Goal: Transaction & Acquisition: Purchase product/service

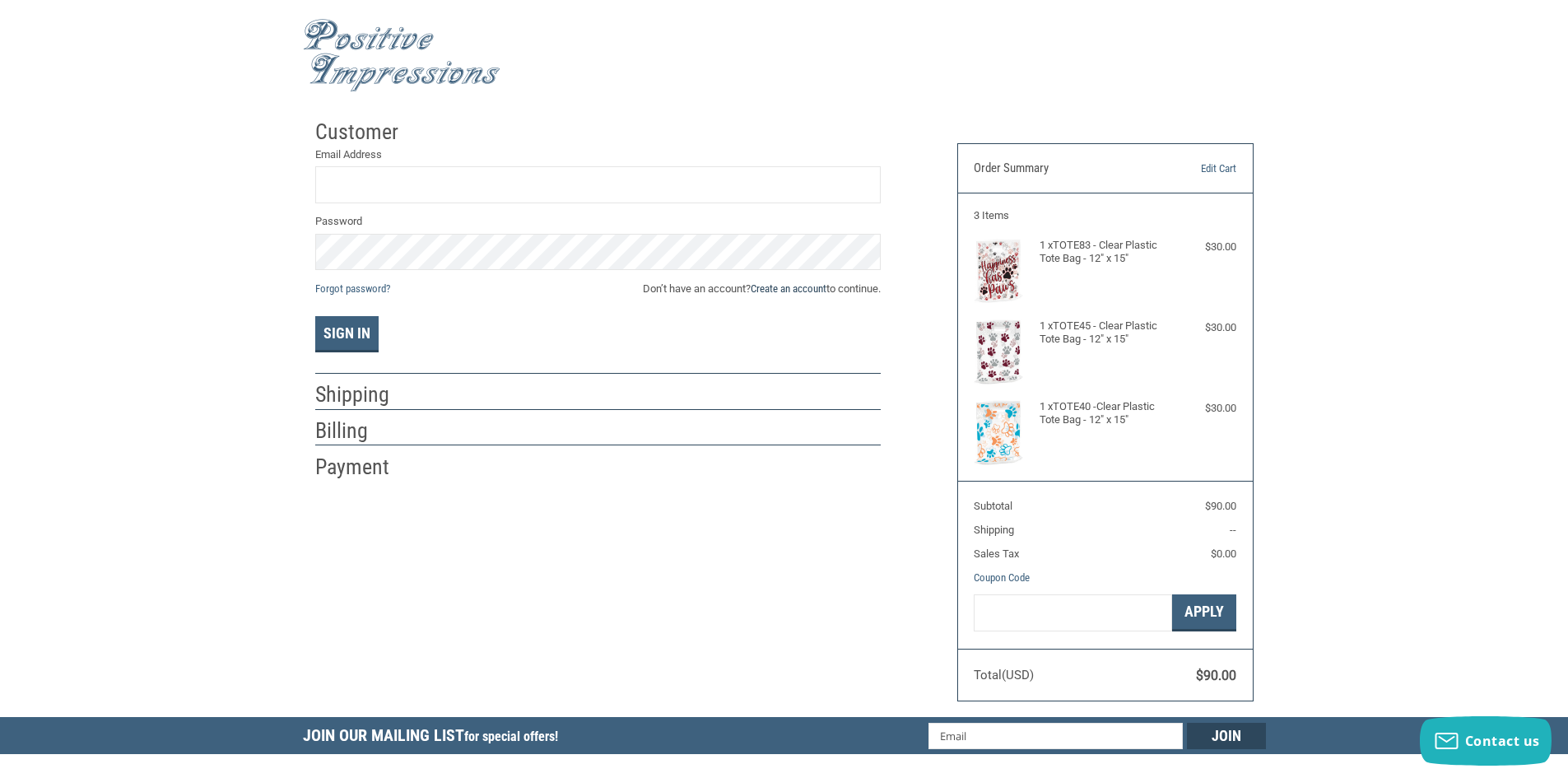
click at [763, 286] on link "Create an account" at bounding box center [788, 288] width 75 height 12
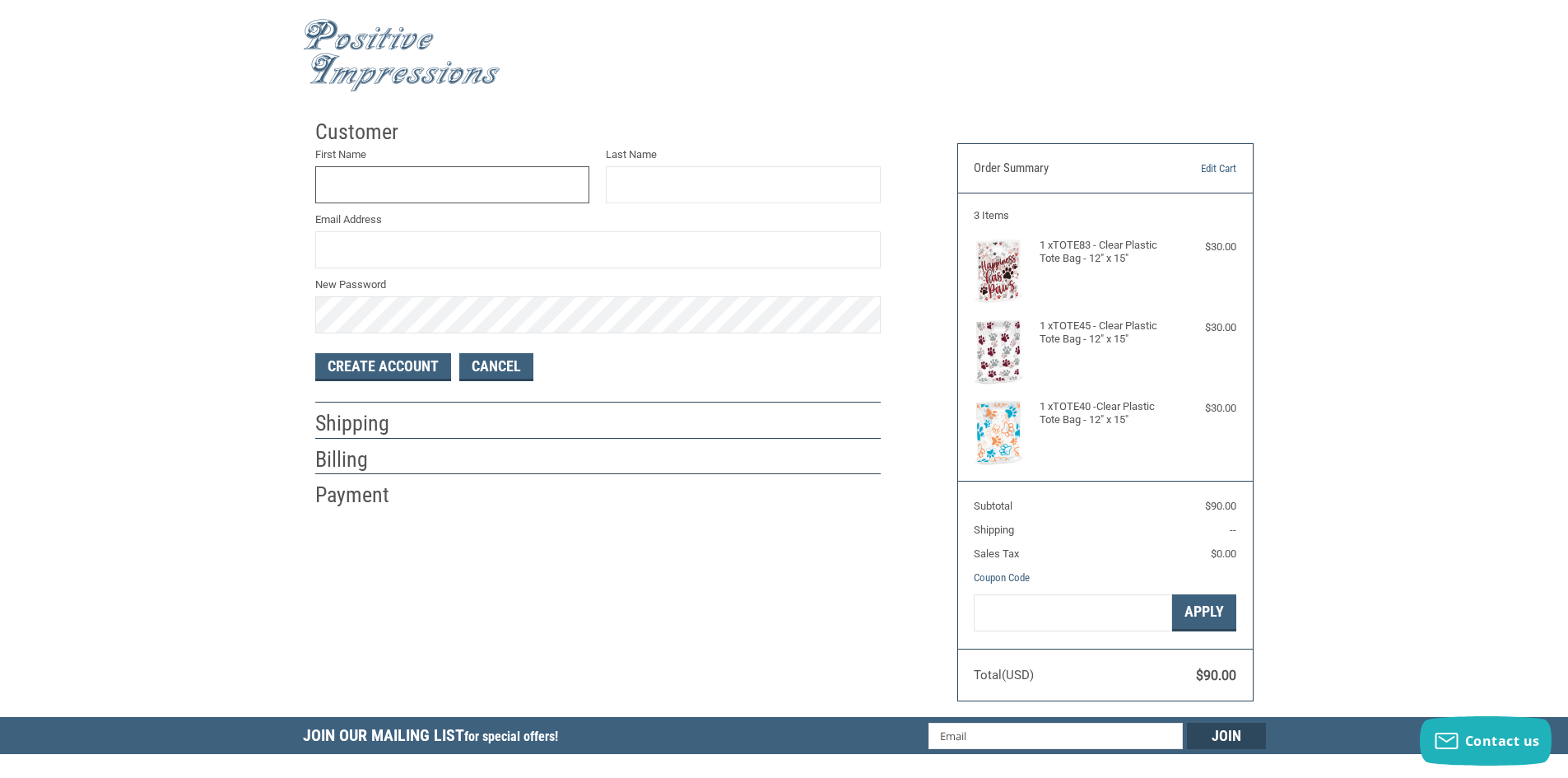
click at [430, 175] on input "First Name" at bounding box center [453, 184] width 275 height 37
type input "[PERSON_NAME]"
type input "[EMAIL_ADDRESS][DOMAIN_NAME]"
click at [385, 358] on button "Create Account" at bounding box center [383, 366] width 135 height 28
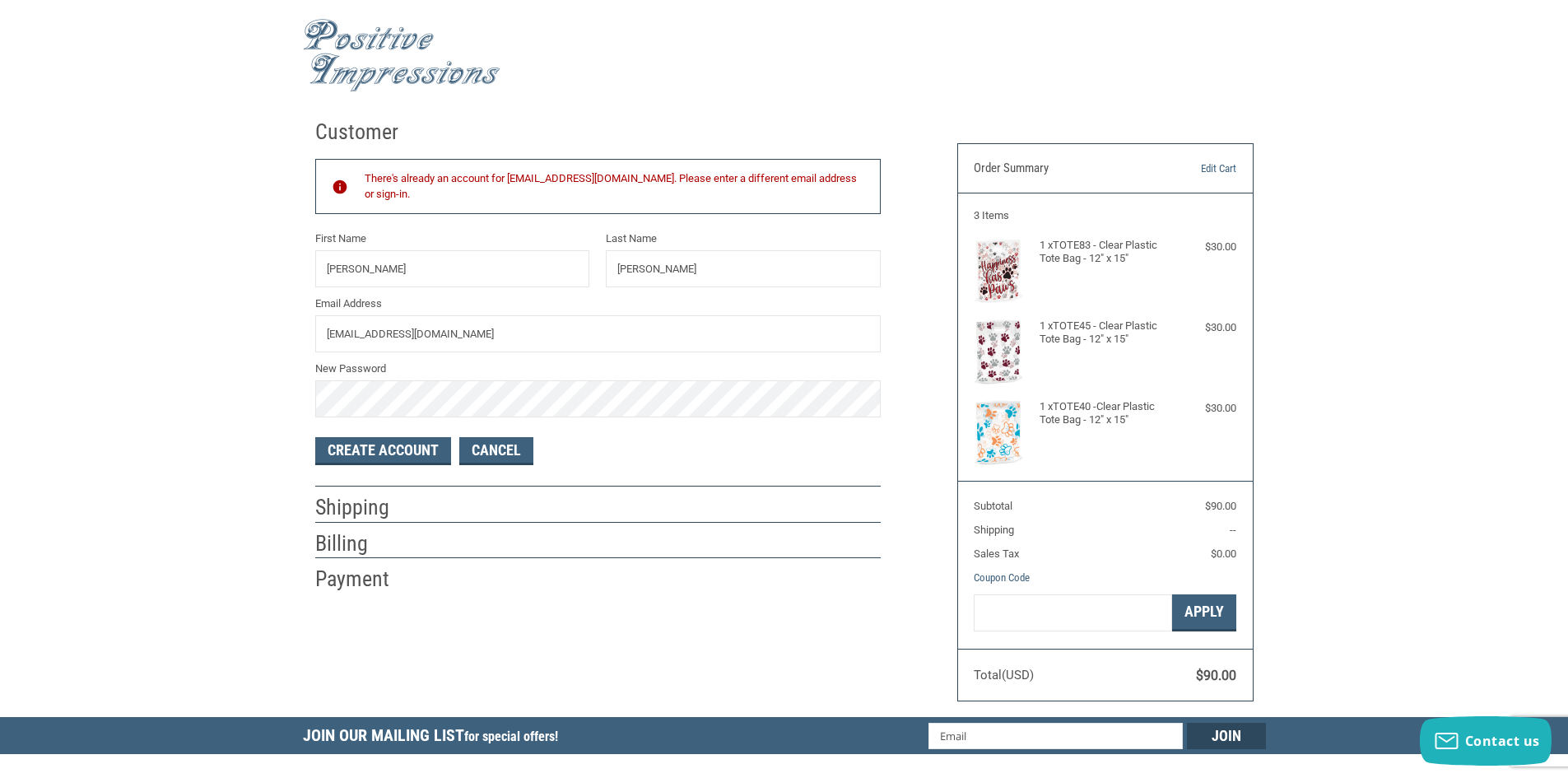
click at [372, 136] on h2 "Customer" at bounding box center [363, 132] width 96 height 27
click at [514, 441] on link "Cancel" at bounding box center [497, 451] width 74 height 28
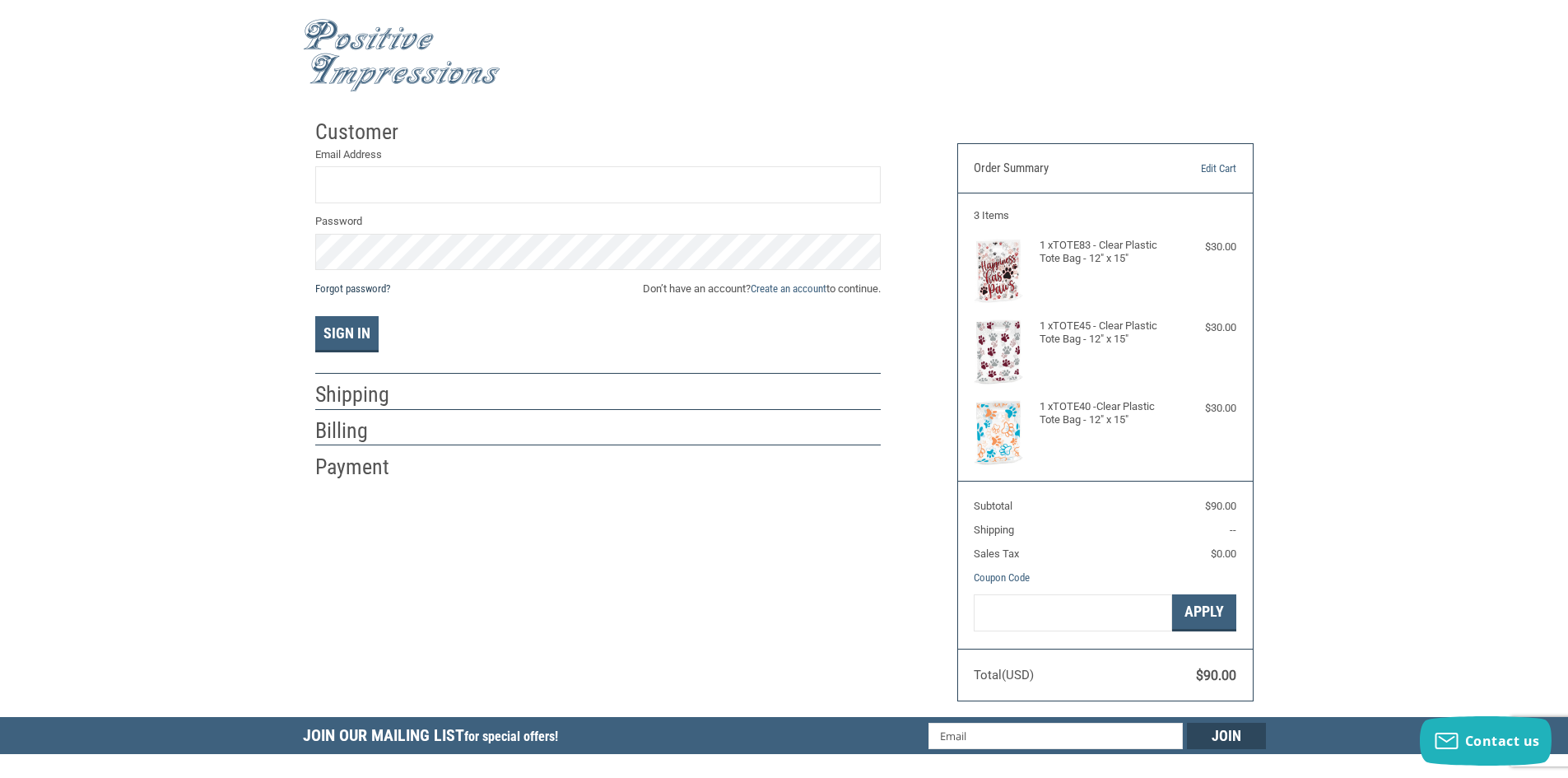
click at [369, 284] on link "Forgot password?" at bounding box center [353, 288] width 75 height 12
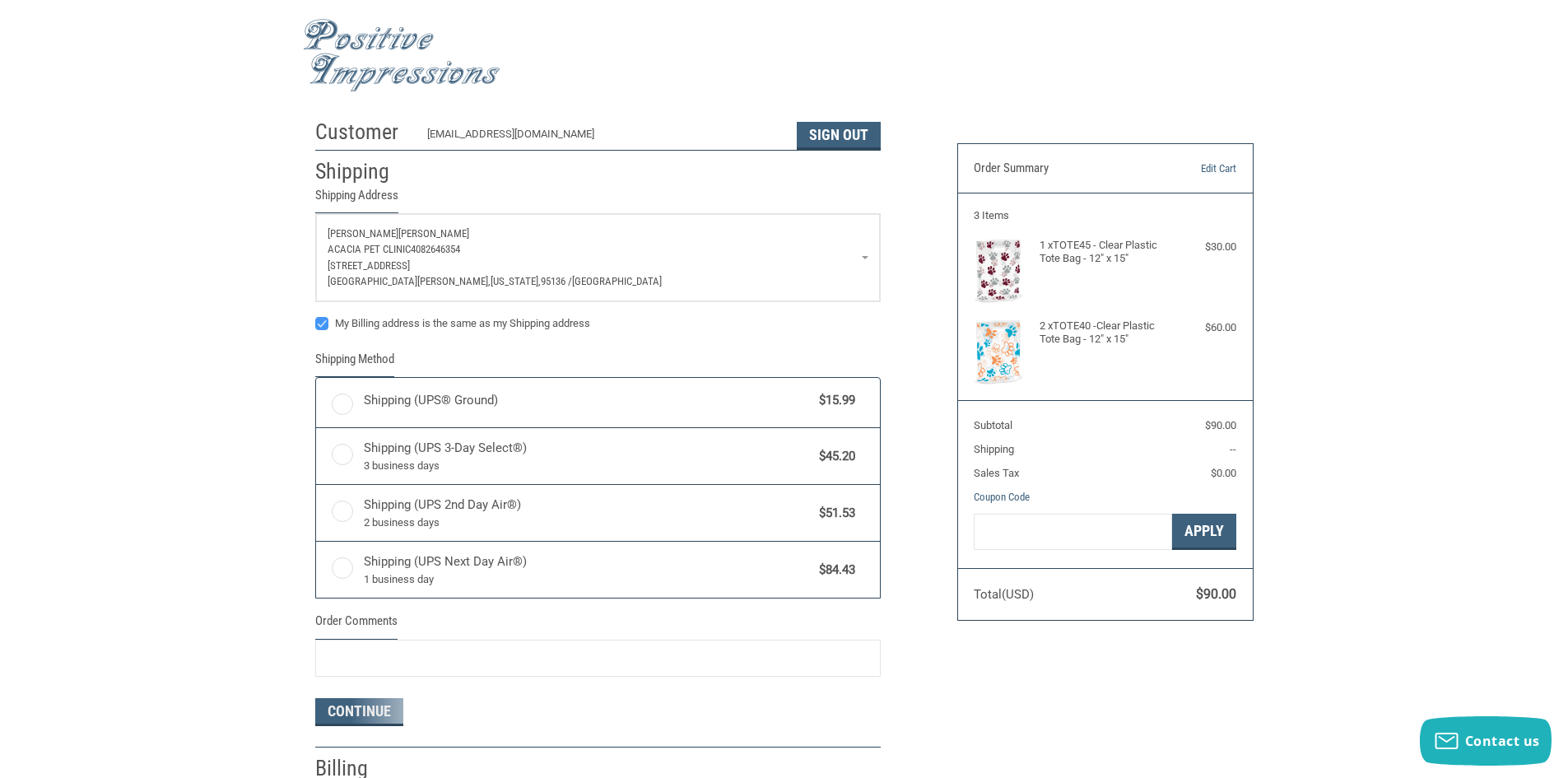
radio input "true"
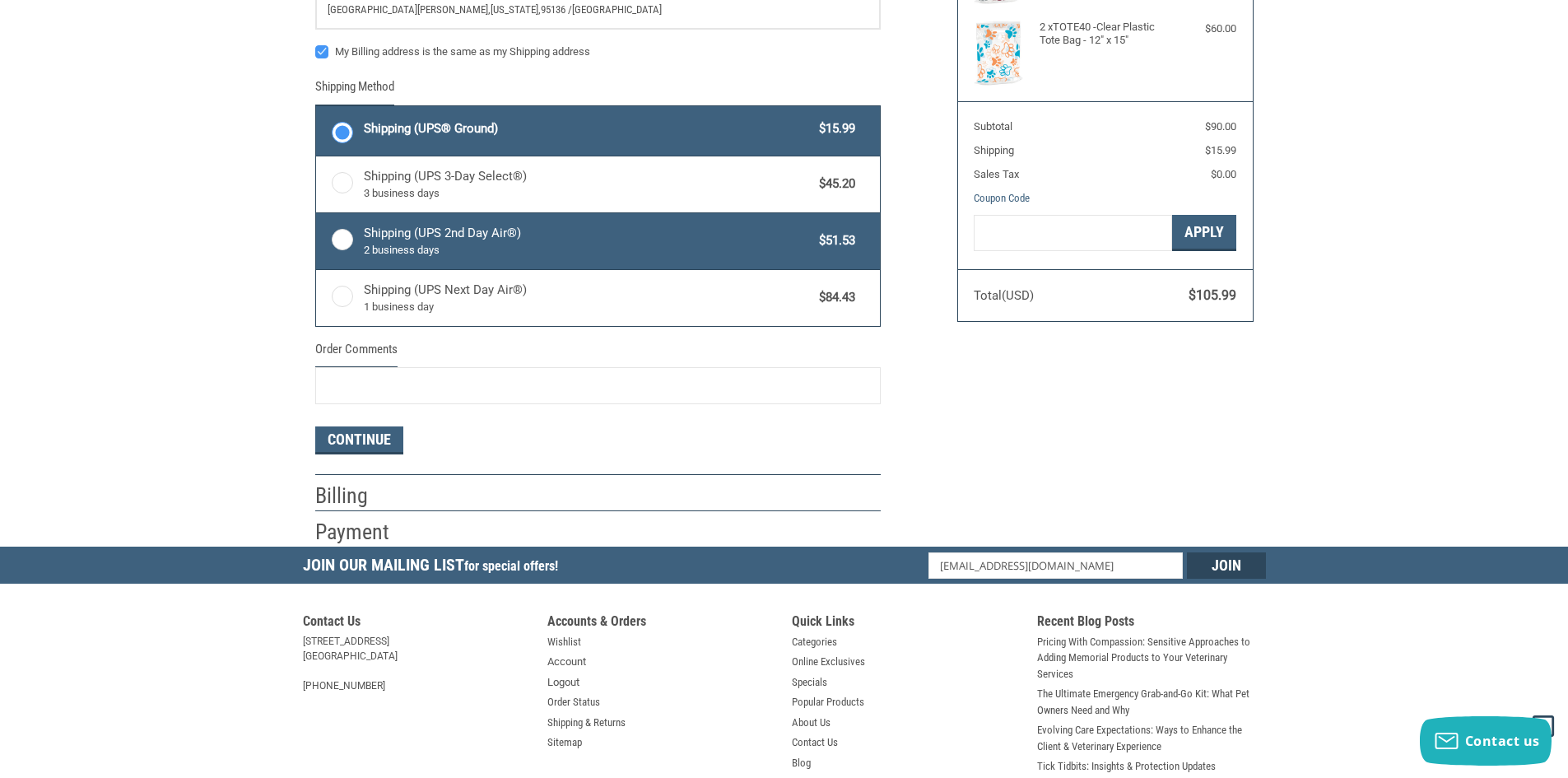
scroll to position [329, 0]
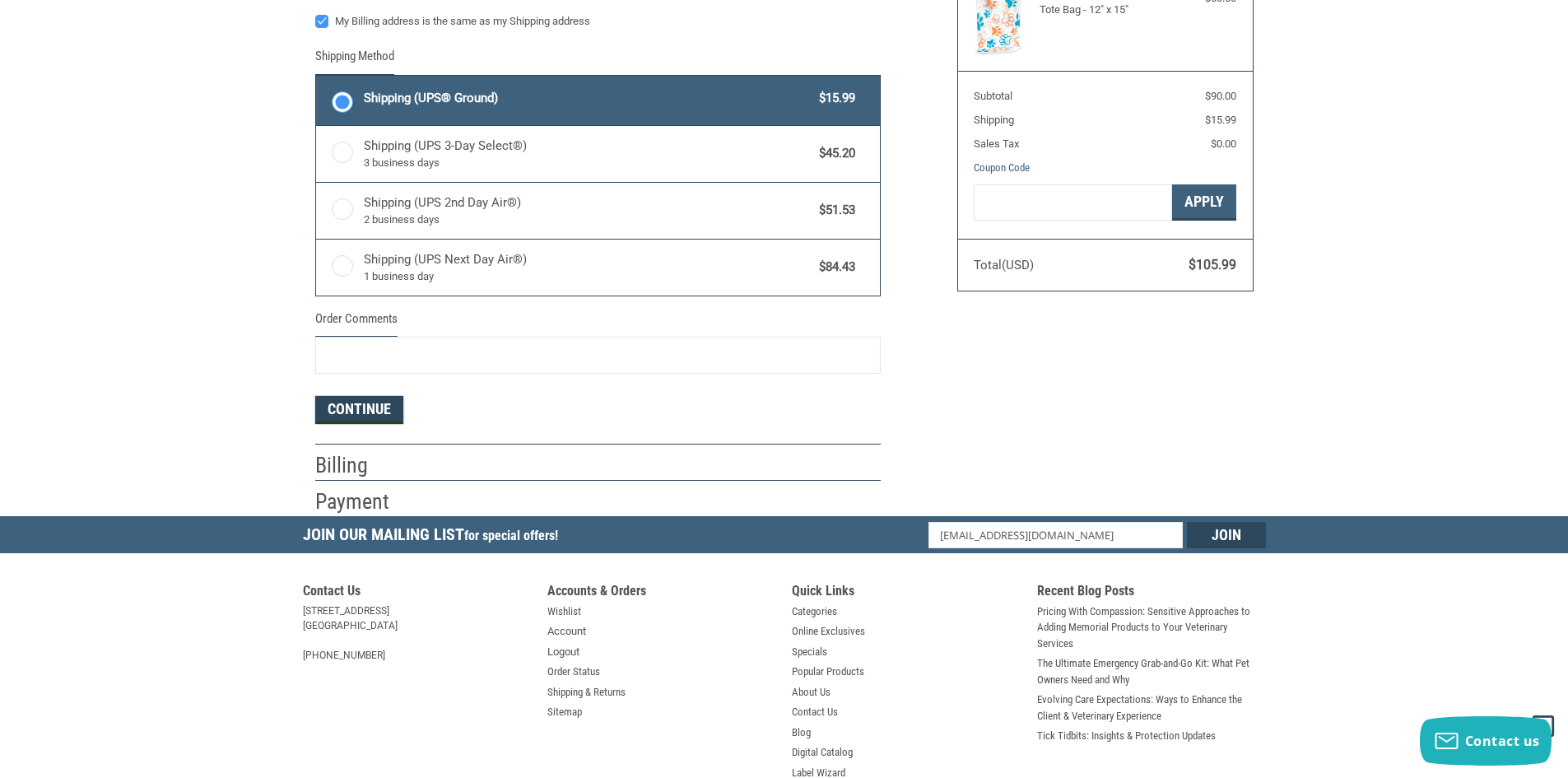
click at [375, 406] on button "Continue" at bounding box center [359, 409] width 88 height 28
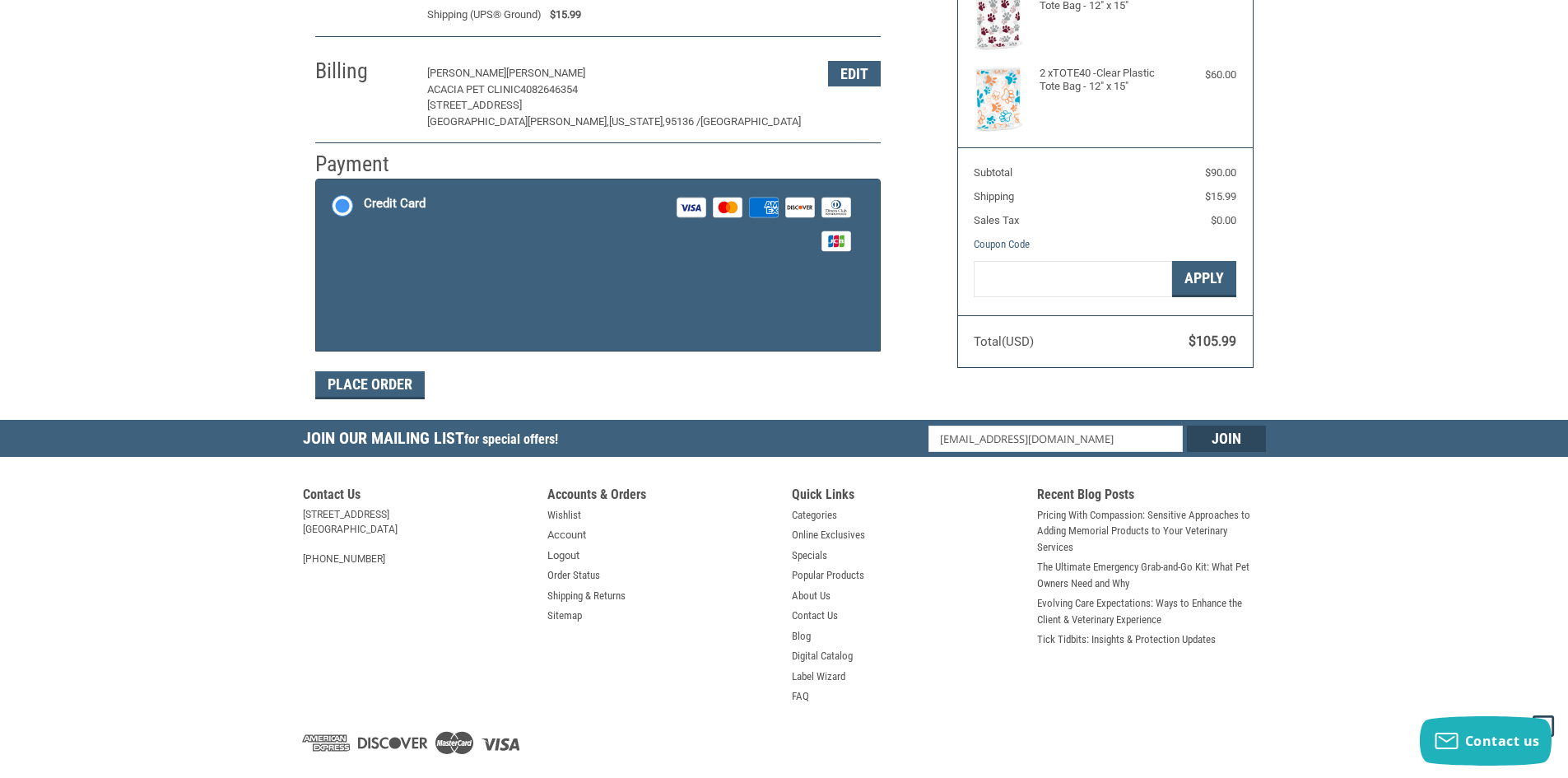
scroll to position [241, 0]
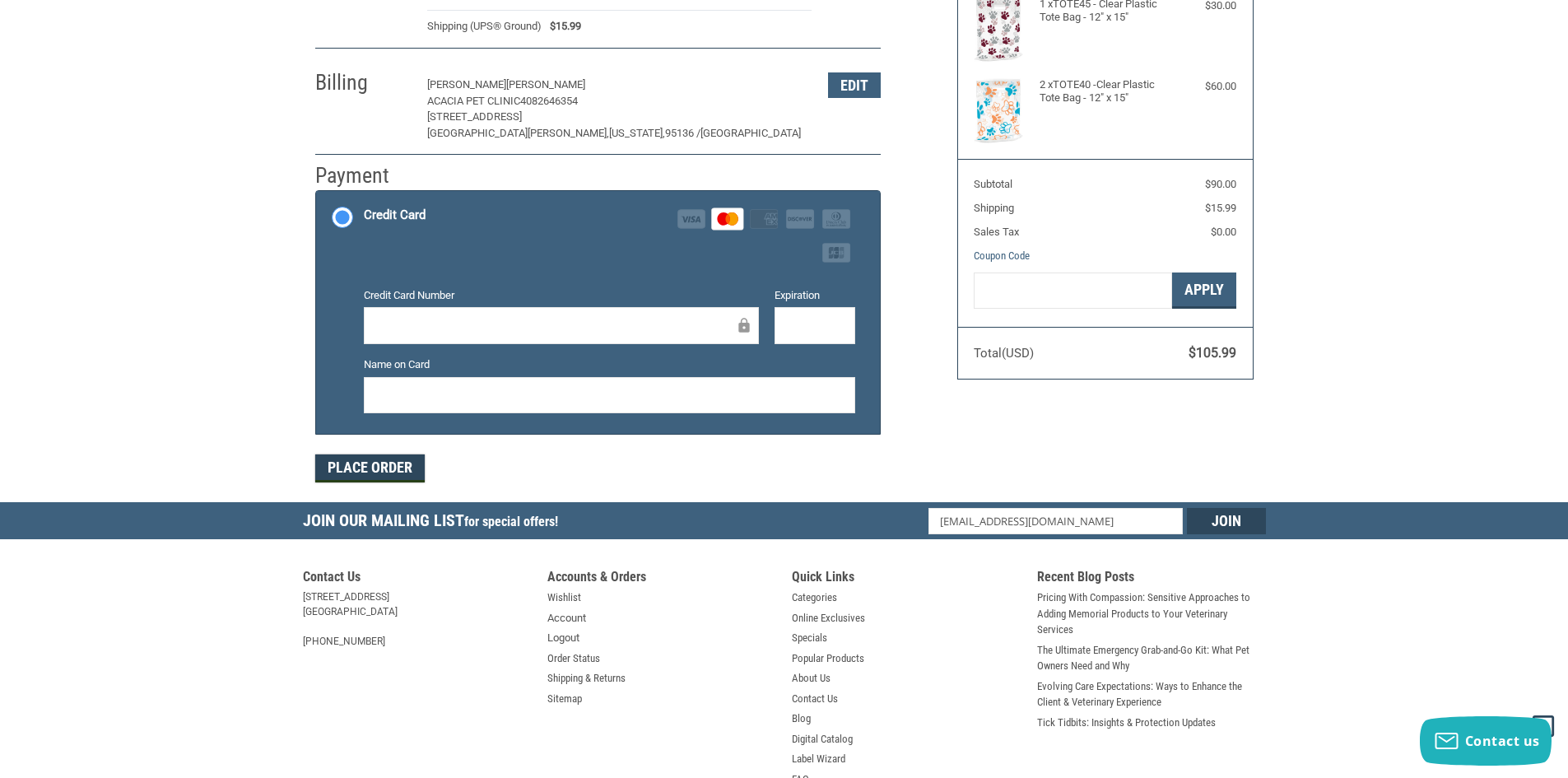
click at [397, 476] on button "Place Order" at bounding box center [370, 468] width 110 height 28
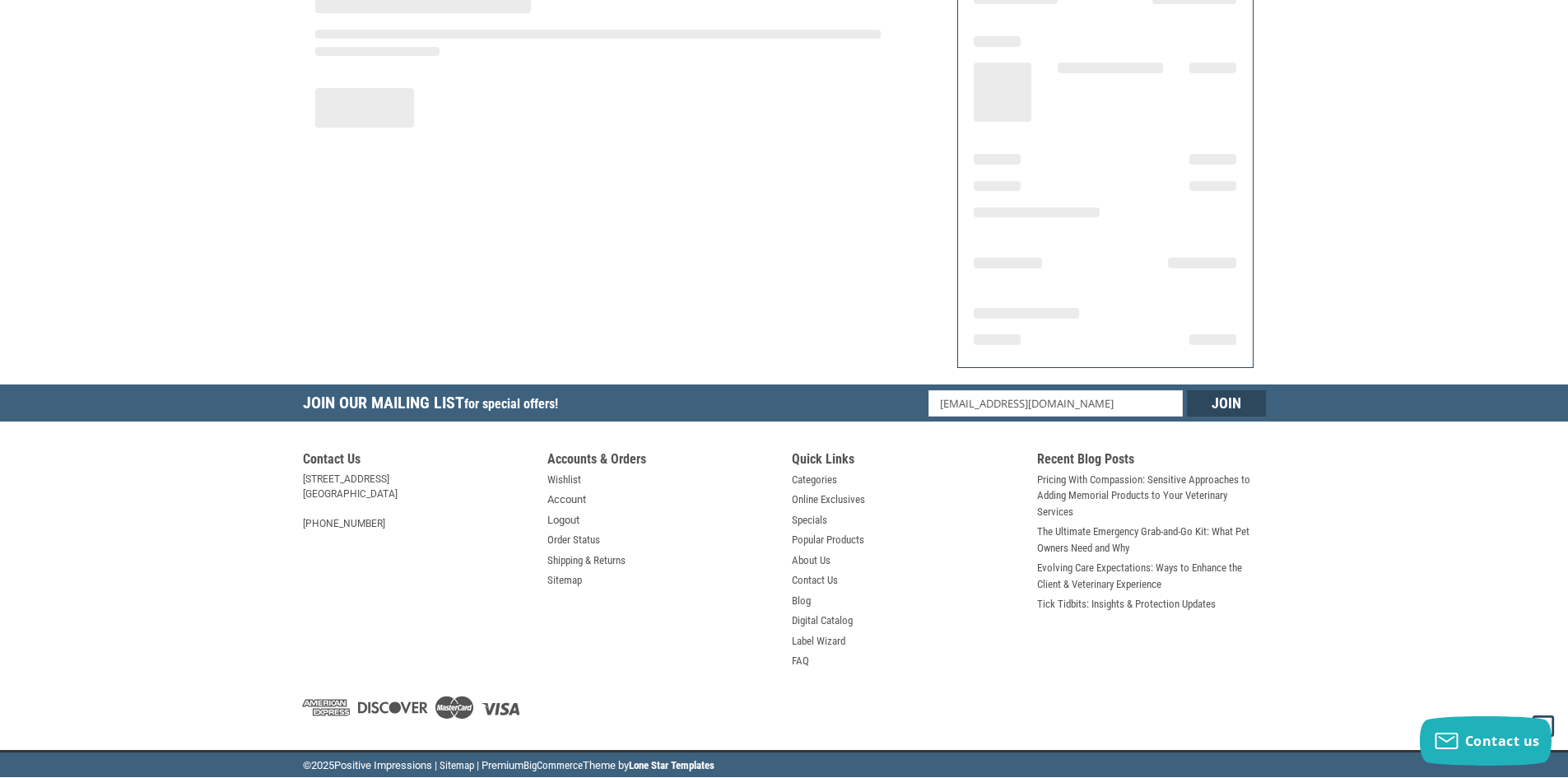
scroll to position [170, 0]
